Goal: Task Accomplishment & Management: Manage account settings

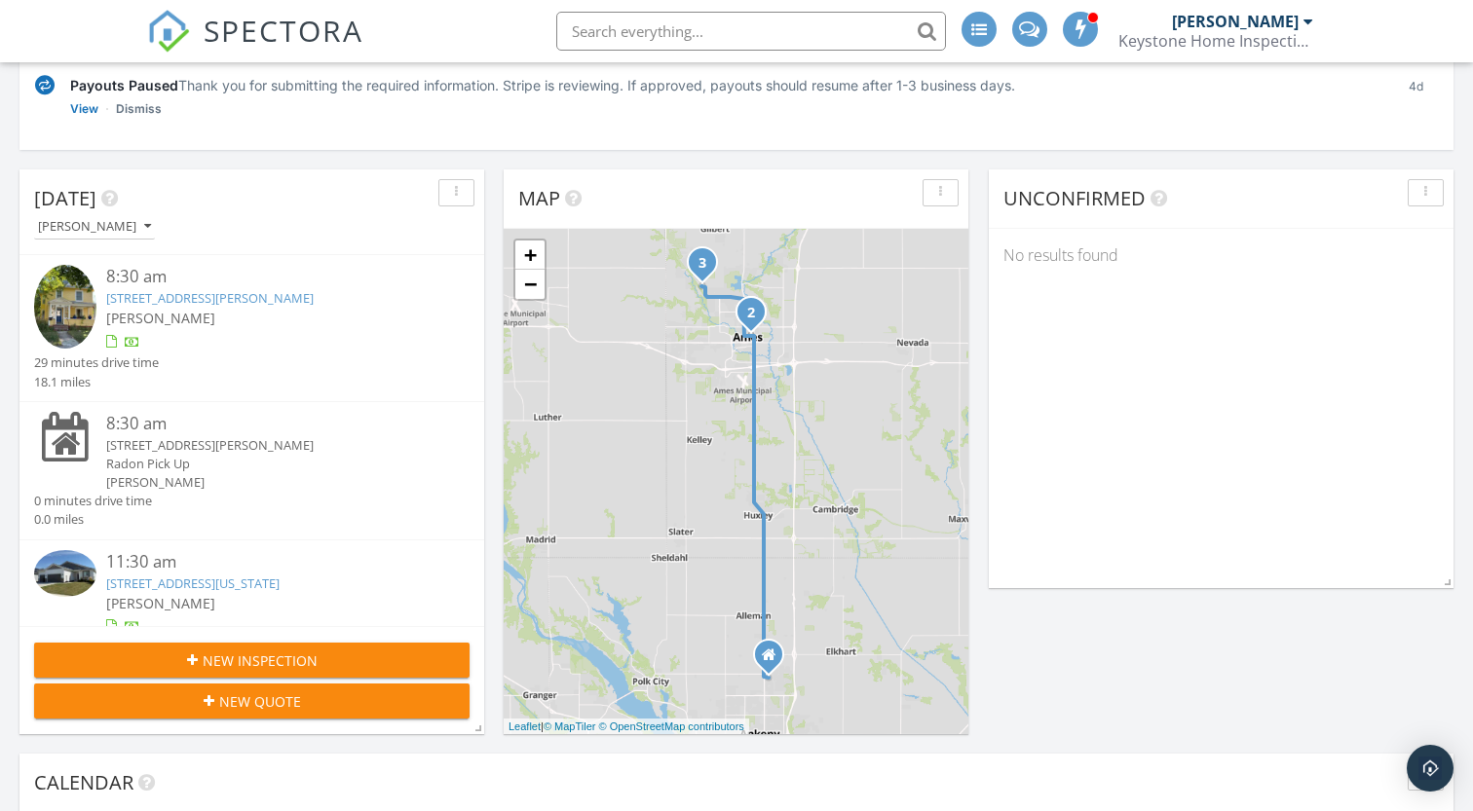
scroll to position [279, 0]
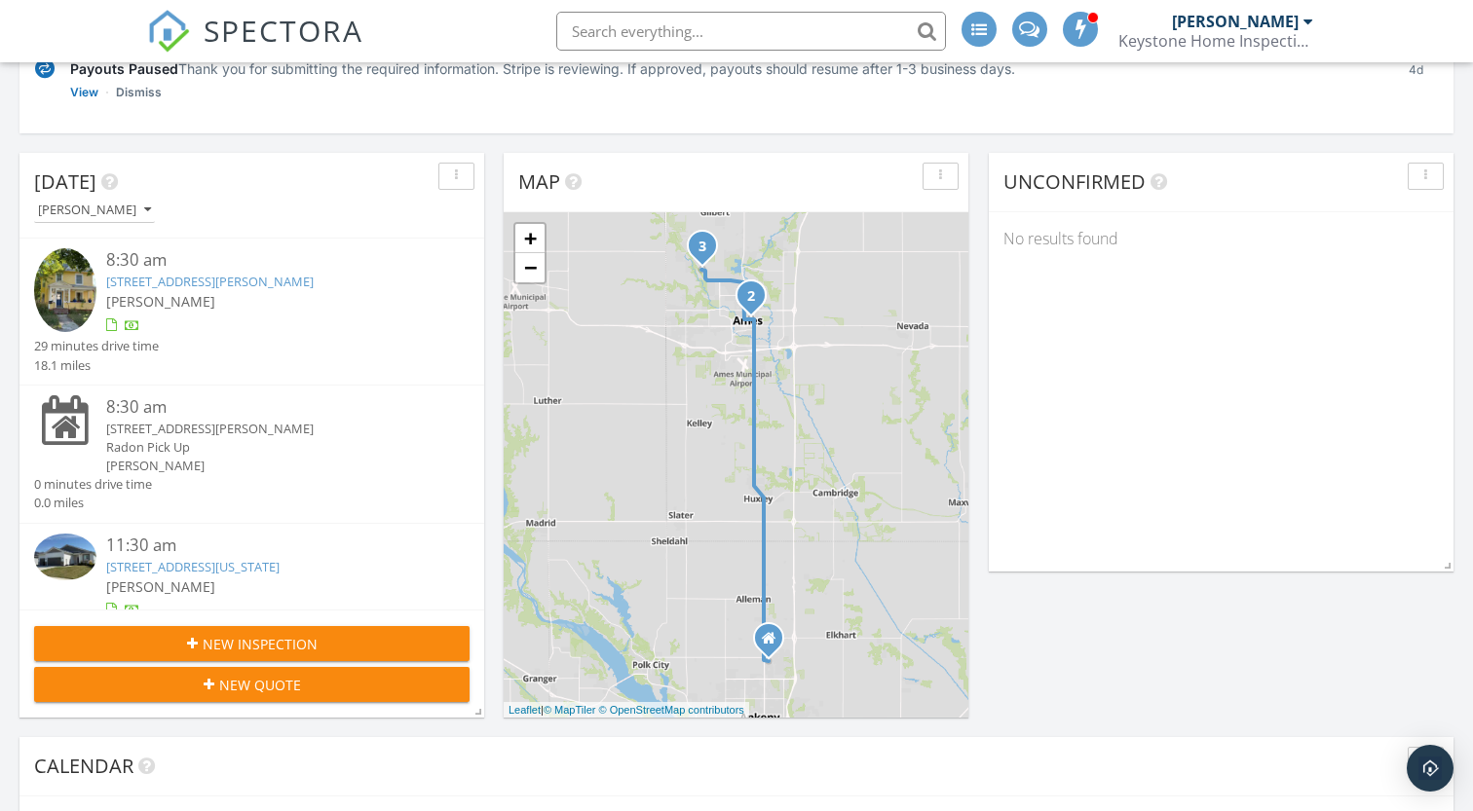
click at [218, 570] on link "[STREET_ADDRESS][US_STATE]" at bounding box center [192, 567] width 173 height 18
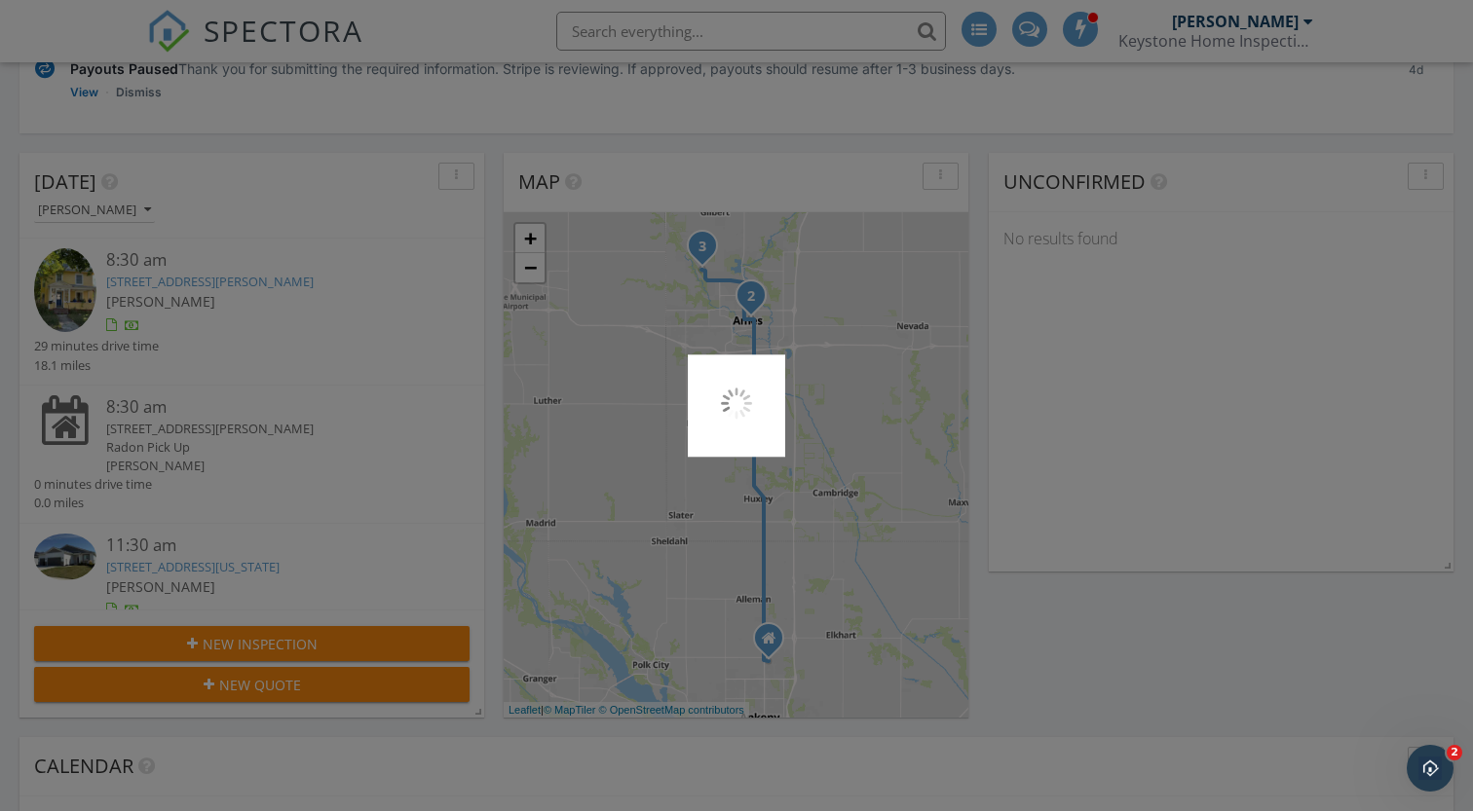
scroll to position [0, 0]
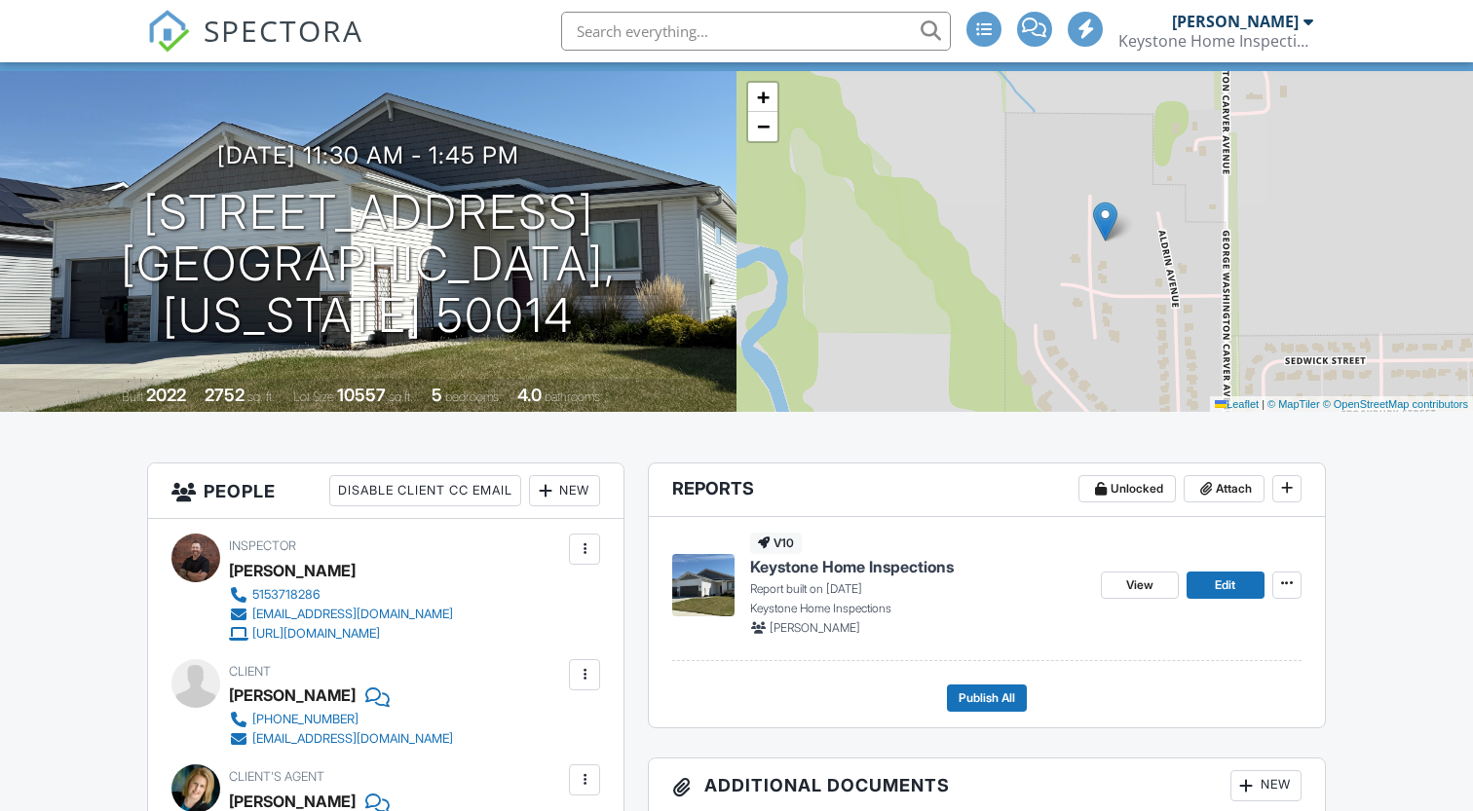
scroll to position [58, 0]
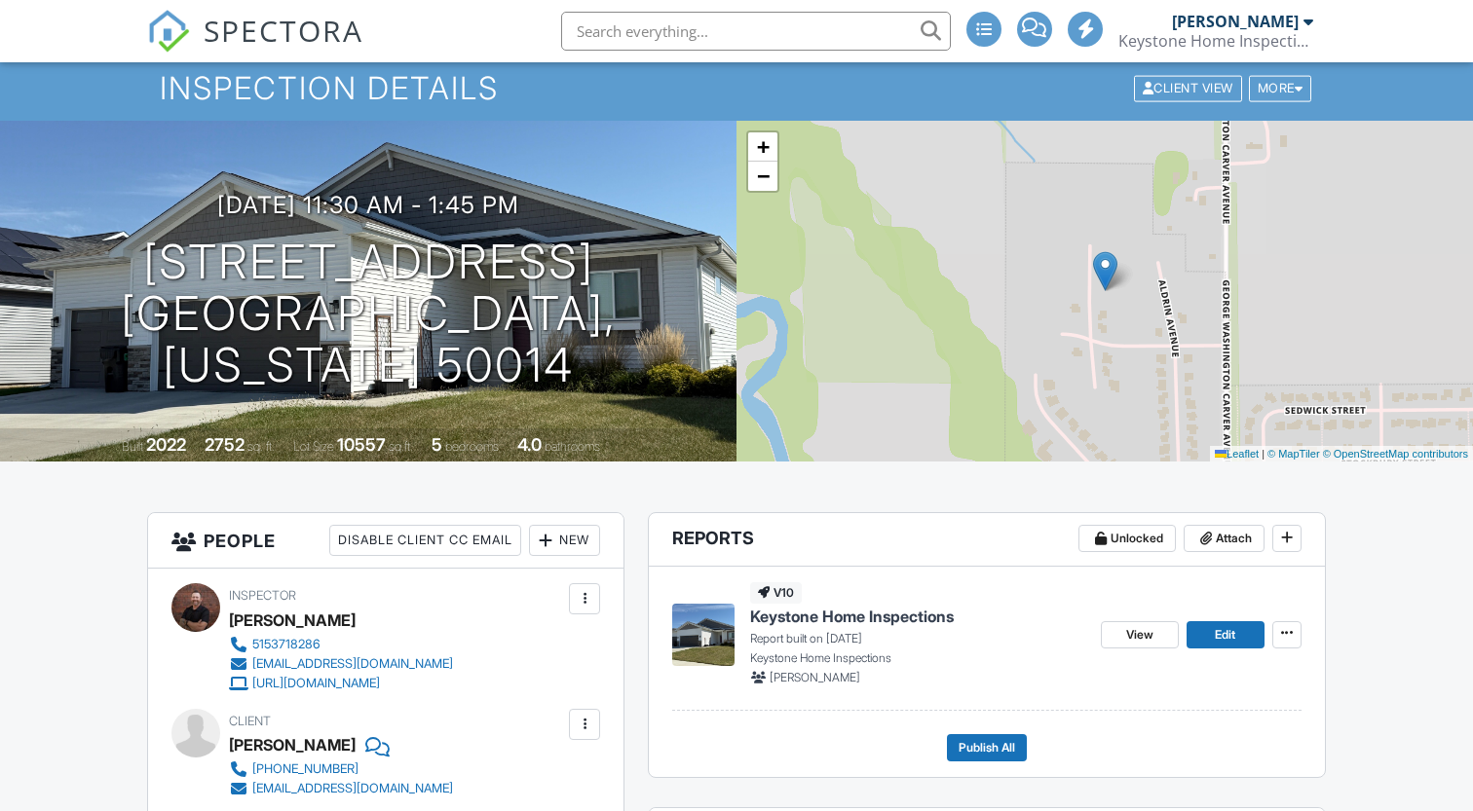
click at [833, 619] on span "Keystone Home Inspections" at bounding box center [852, 616] width 204 height 21
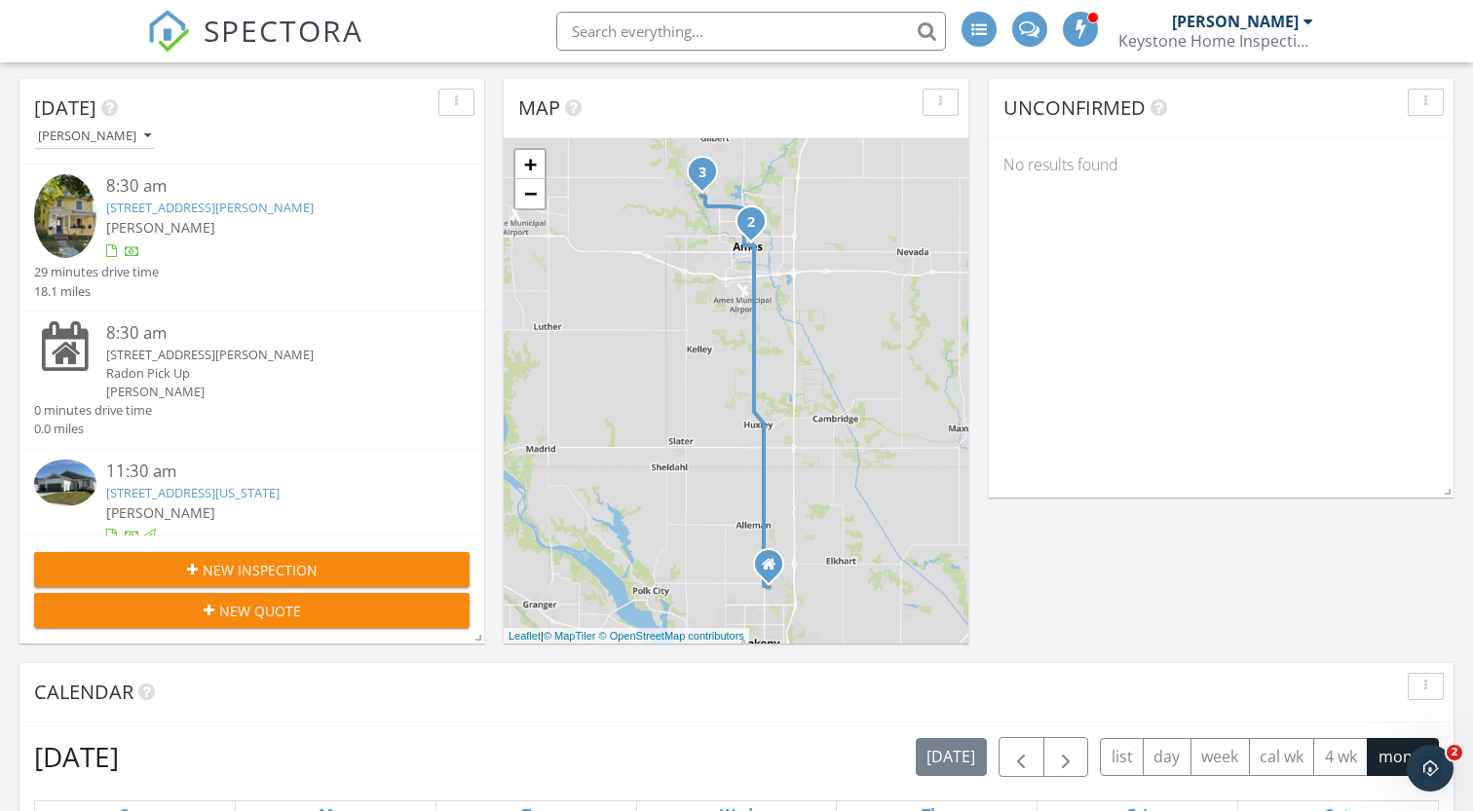
scroll to position [354, 0]
click at [266, 207] on link "[STREET_ADDRESS][PERSON_NAME]" at bounding box center [209, 207] width 207 height 18
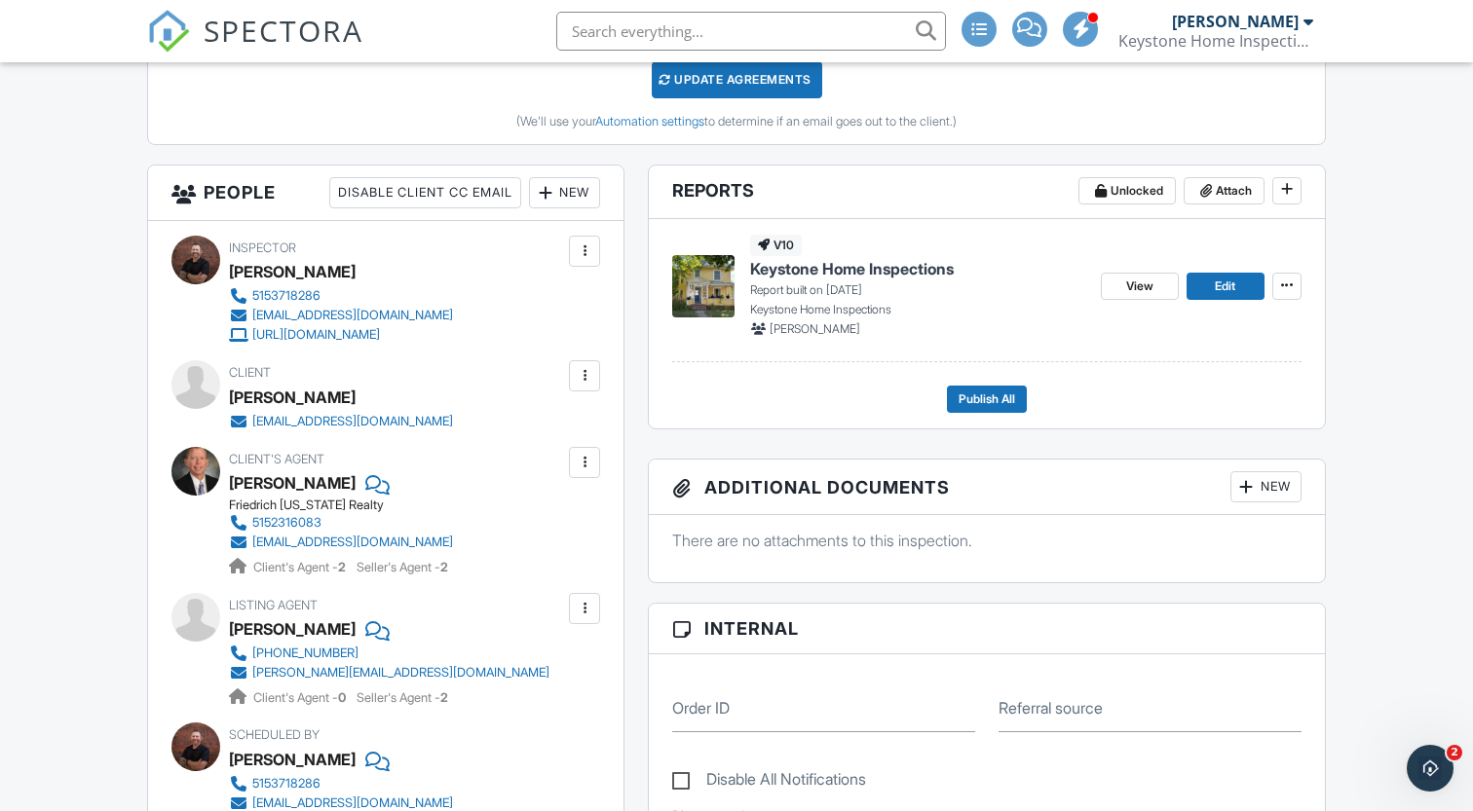
scroll to position [619, 0]
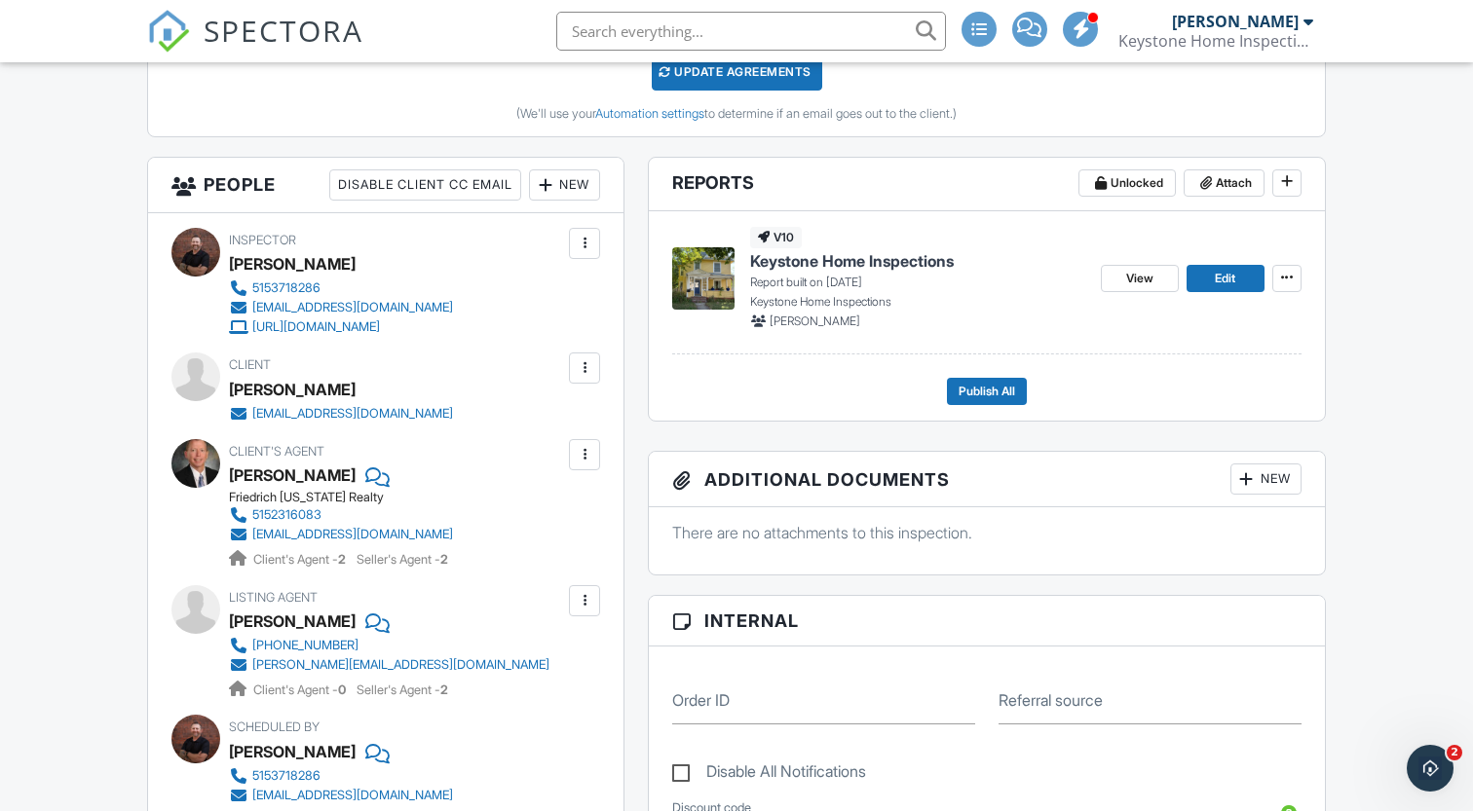
drag, startPoint x: 365, startPoint y: 393, endPoint x: 225, endPoint y: 394, distance: 140.3
click at [225, 394] on div "Client Megan O'Connell megalfocon@gmail.com" at bounding box center [385, 388] width 429 height 70
copy div "Megan O'Connell"
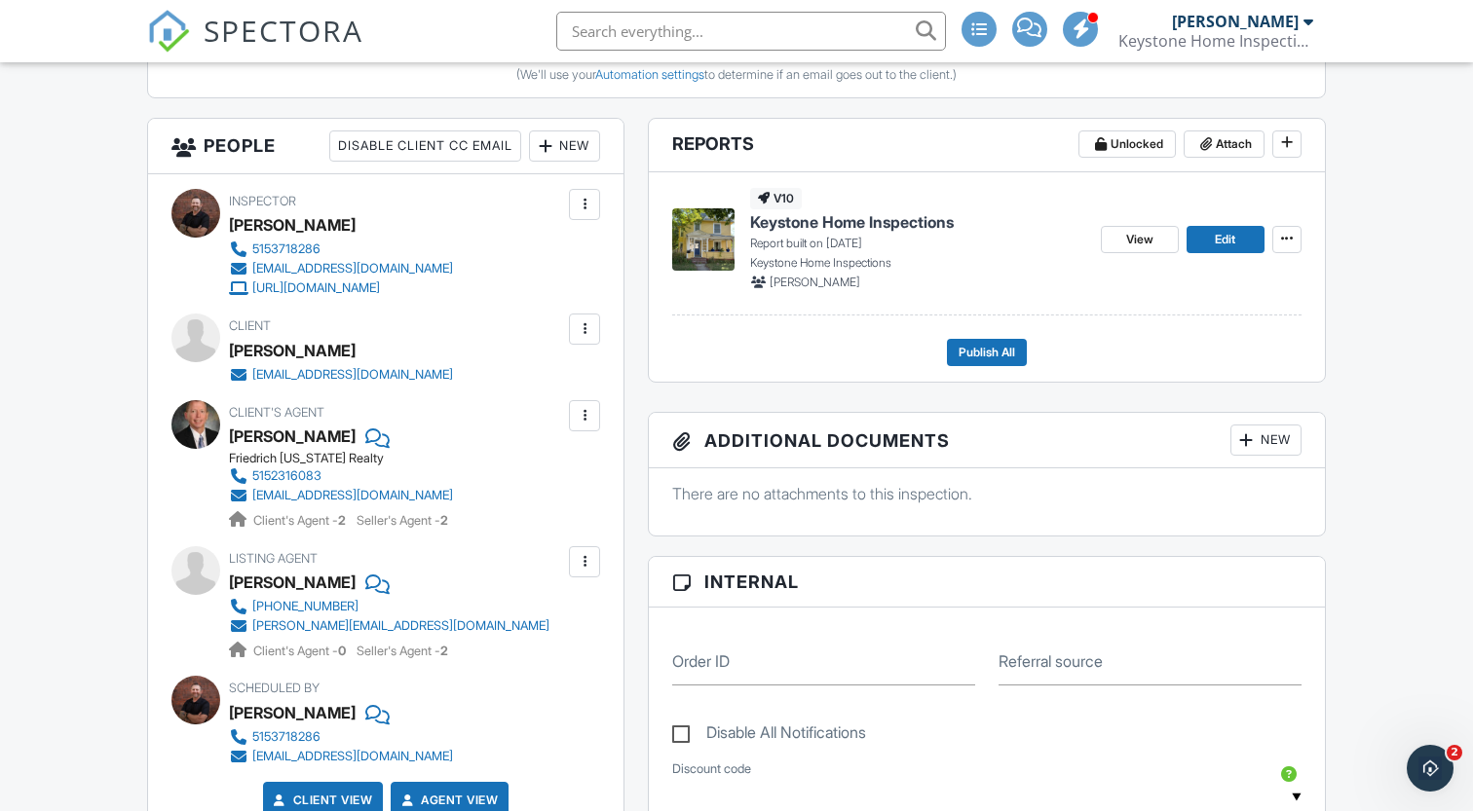
scroll to position [505, 0]
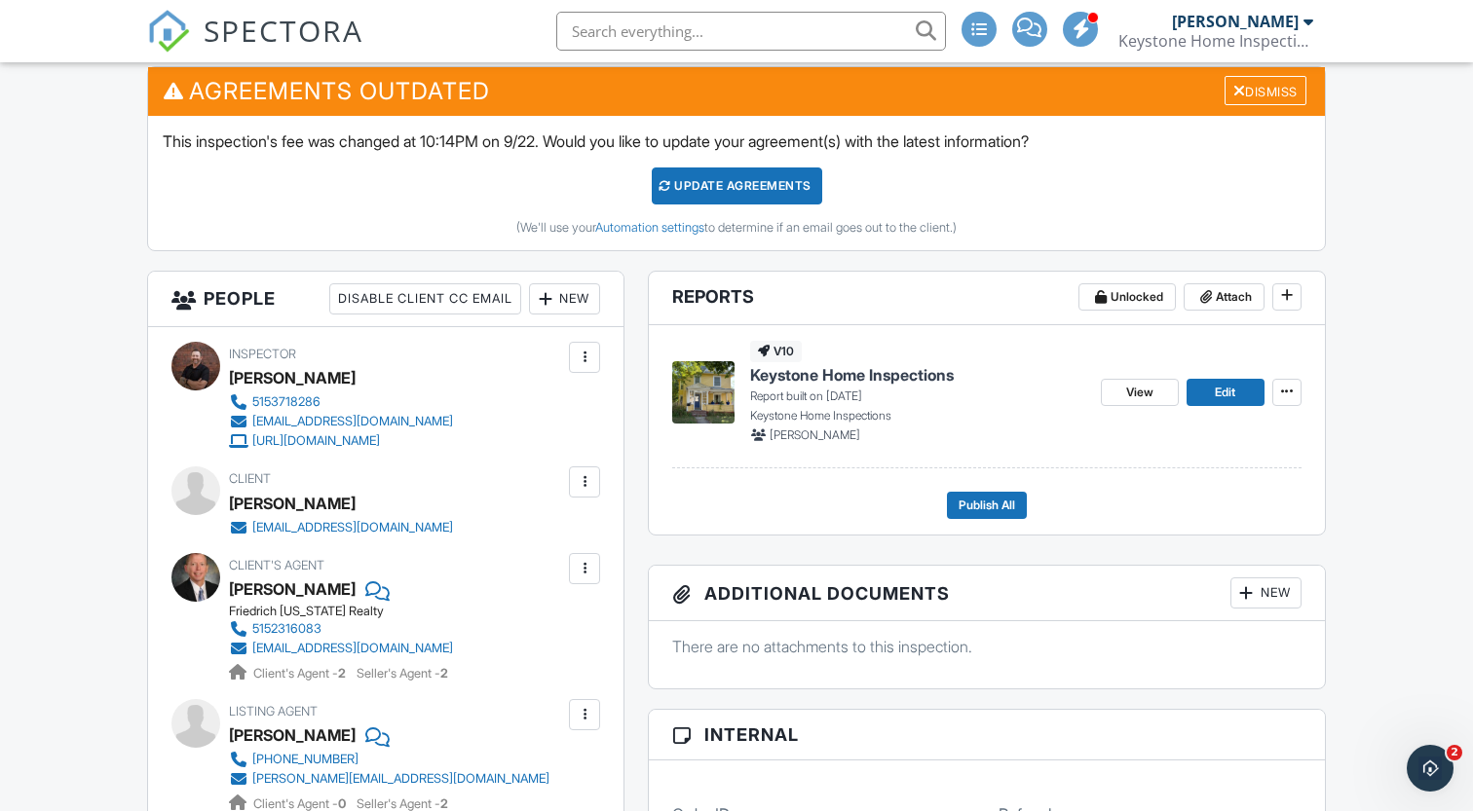
click at [930, 384] on span "Keystone Home Inspections" at bounding box center [852, 374] width 204 height 21
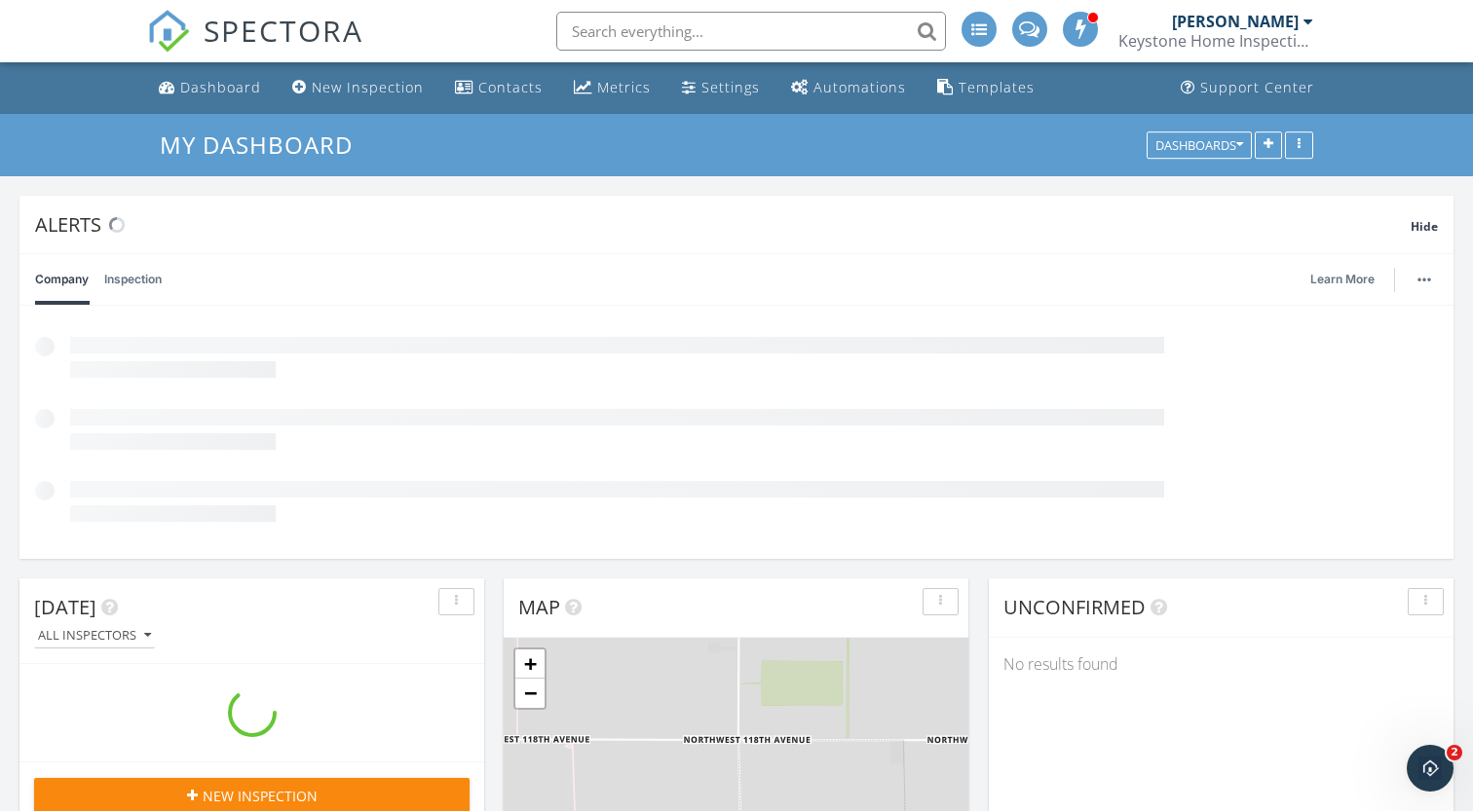
scroll to position [419, 465]
